Goal: Transaction & Acquisition: Obtain resource

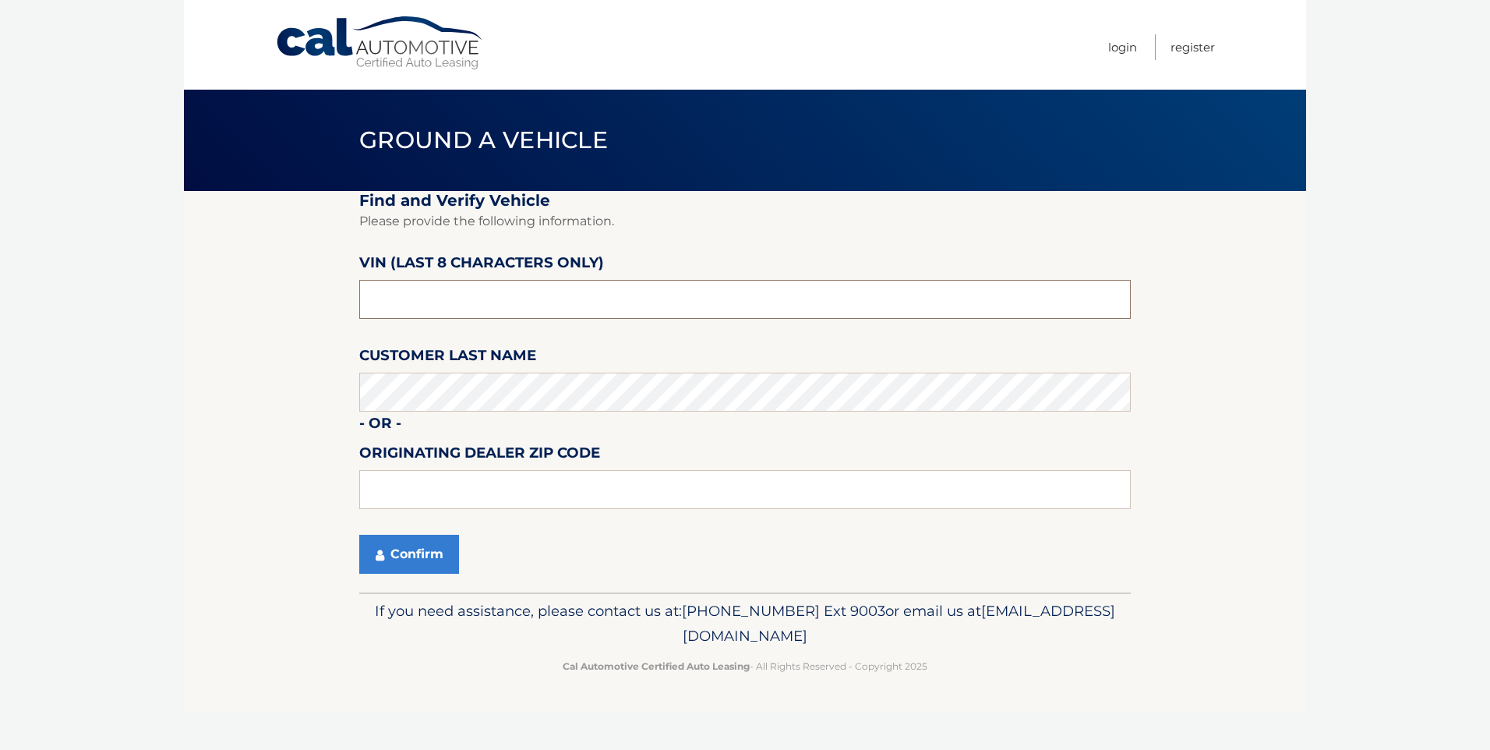
click at [420, 312] on input "text" at bounding box center [745, 299] width 772 height 39
type input "nt215683"
click at [404, 553] on button "Confirm" at bounding box center [409, 554] width 100 height 39
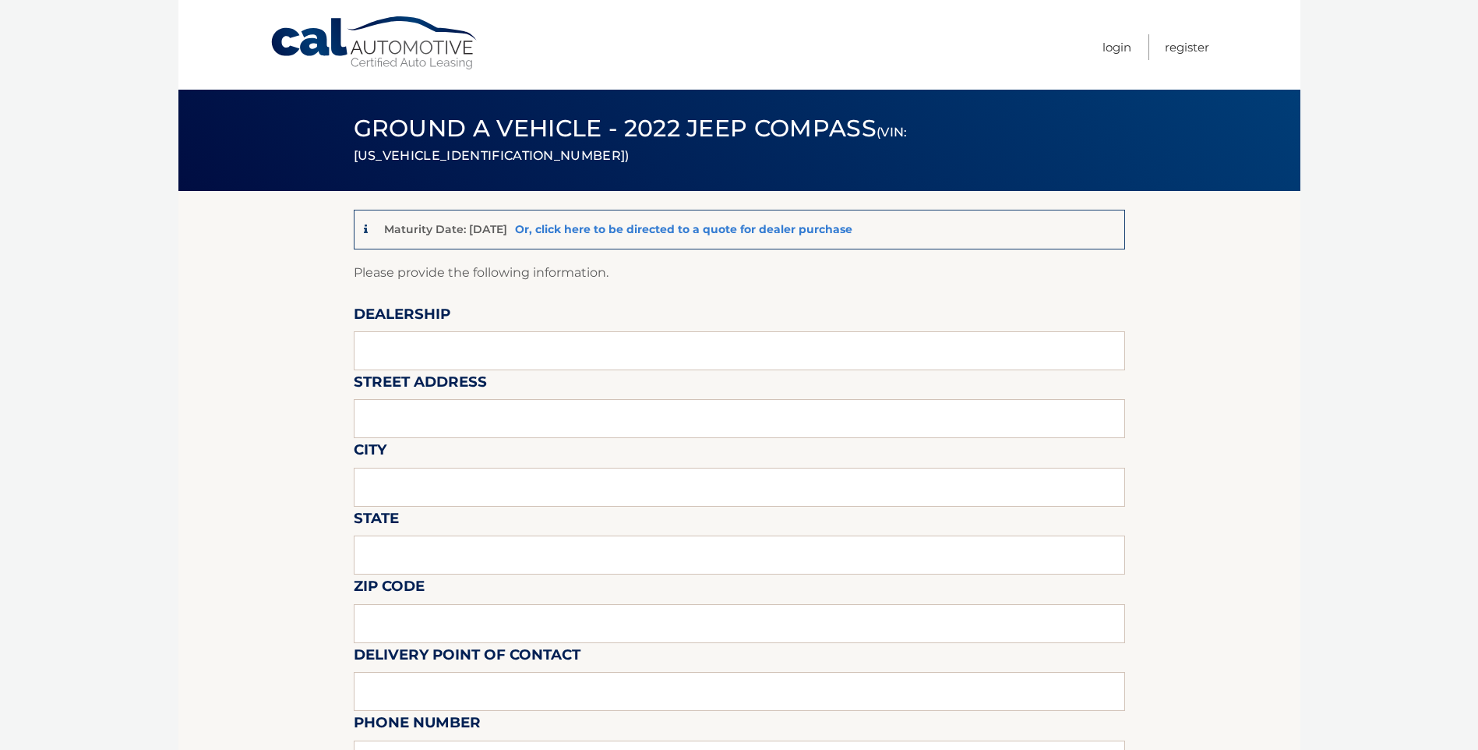
click at [740, 230] on link "Or, click here to be directed to a quote for dealer purchase" at bounding box center [683, 229] width 337 height 14
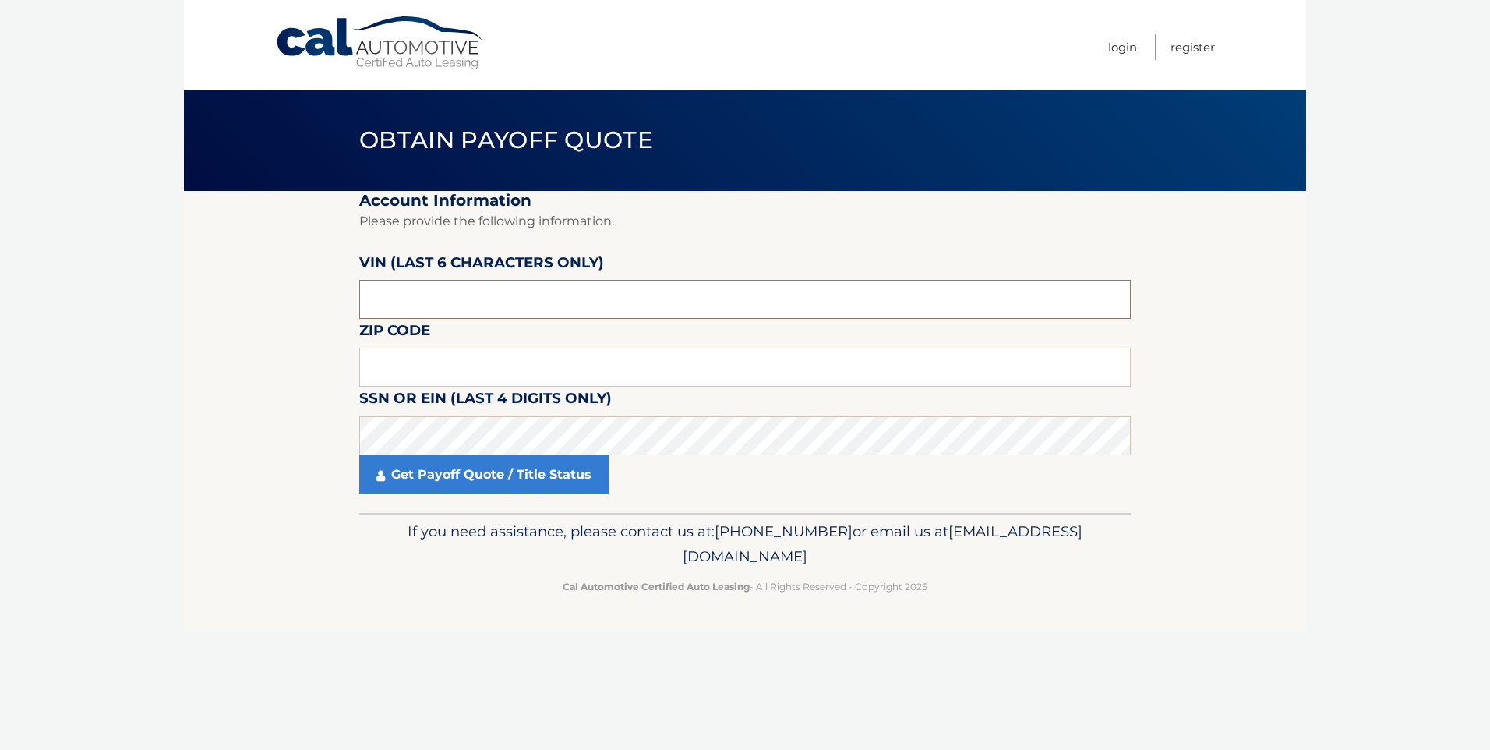
click at [445, 309] on input "text" at bounding box center [745, 299] width 772 height 39
type input "215683"
click at [733, 361] on input "text" at bounding box center [745, 367] width 772 height 39
click at [419, 381] on input "text" at bounding box center [745, 367] width 772 height 39
click at [426, 373] on input "text" at bounding box center [745, 367] width 772 height 39
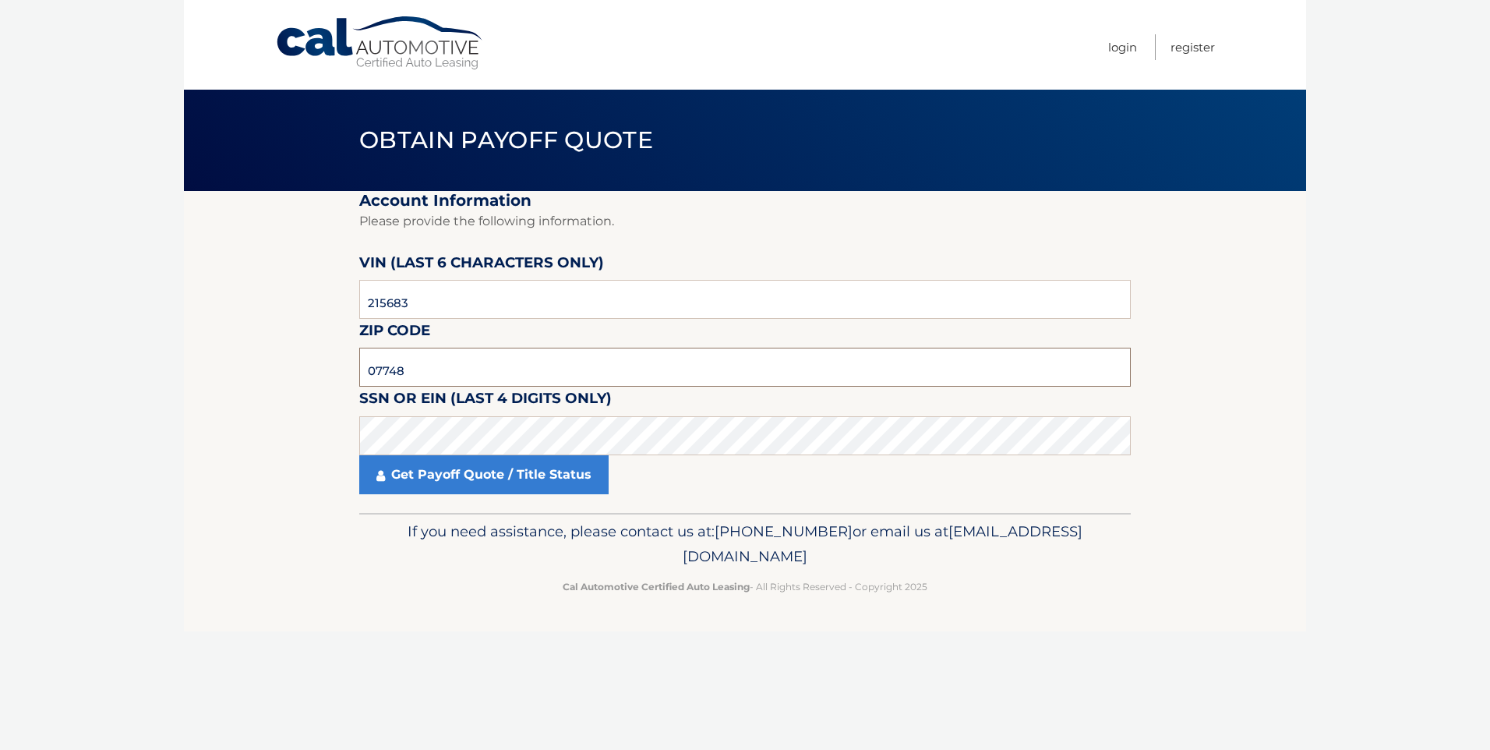
type input "07748"
click at [440, 474] on link "Get Payoff Quote / Title Status" at bounding box center [483, 474] width 249 height 39
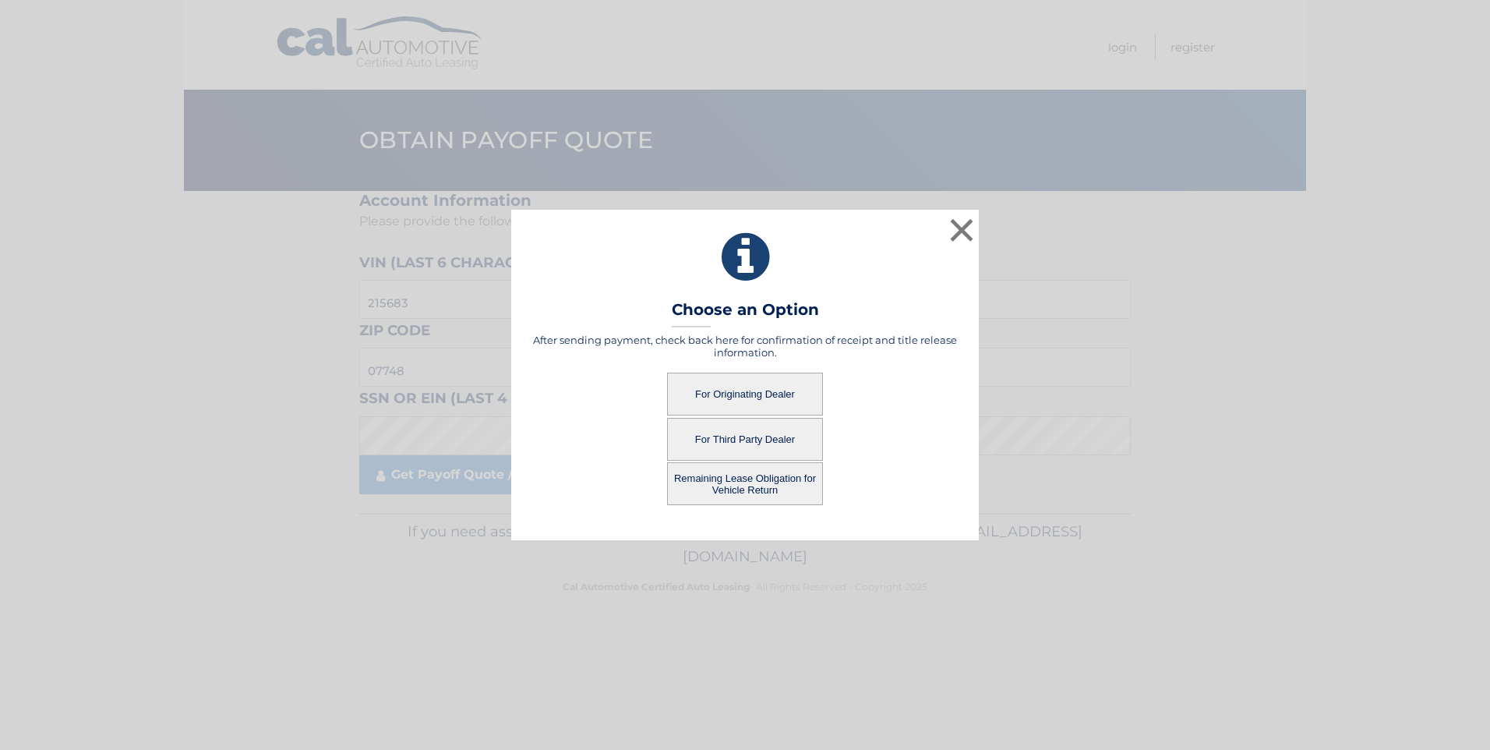
click at [742, 436] on button "For Third Party Dealer" at bounding box center [745, 439] width 156 height 43
click at [750, 434] on button "For Third Party Dealer" at bounding box center [745, 439] width 156 height 43
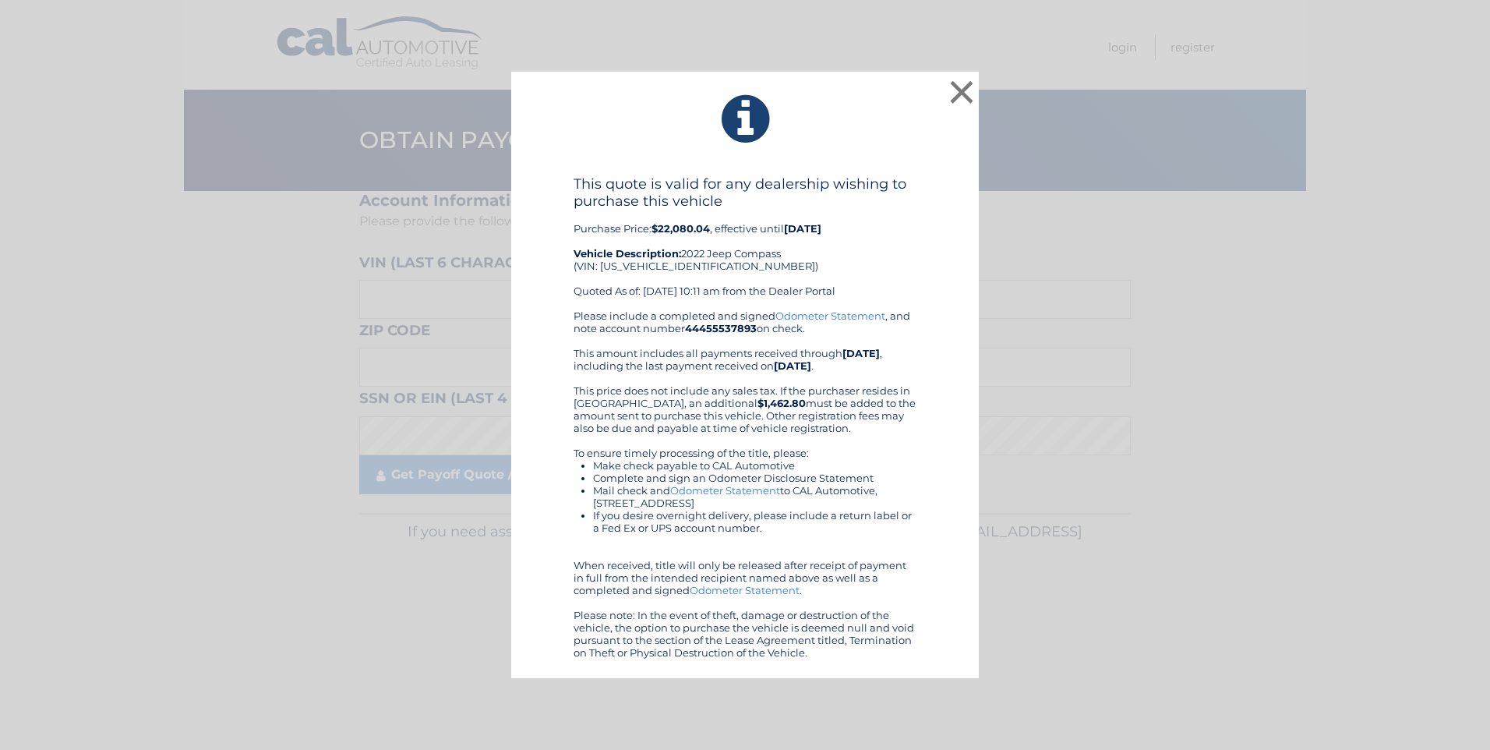
click at [778, 436] on div "Please include a completed and signed Odometer Statement , and note account num…" at bounding box center [745, 483] width 343 height 349
click at [957, 94] on button "×" at bounding box center [961, 91] width 31 height 31
